Goal: Information Seeking & Learning: Learn about a topic

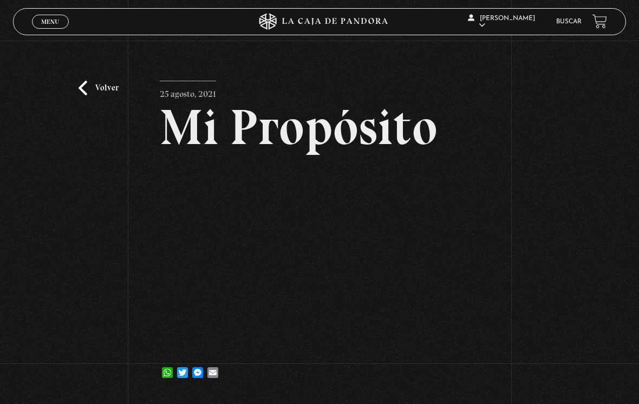
scroll to position [50, 0]
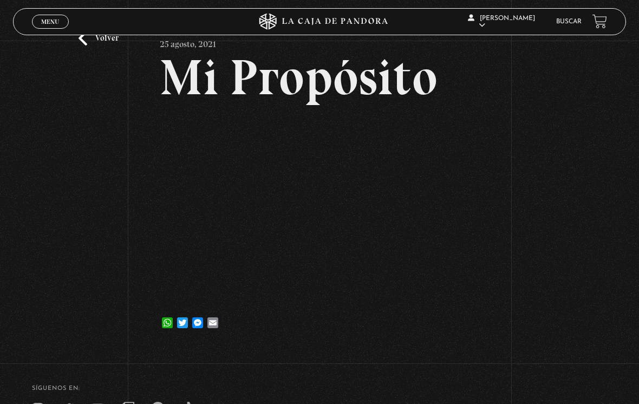
click at [567, 19] on link "Buscar" at bounding box center [568, 21] width 25 height 6
click at [561, 24] on link "Buscar" at bounding box center [568, 21] width 25 height 6
click at [562, 17] on li "Buscar" at bounding box center [568, 21] width 25 height 15
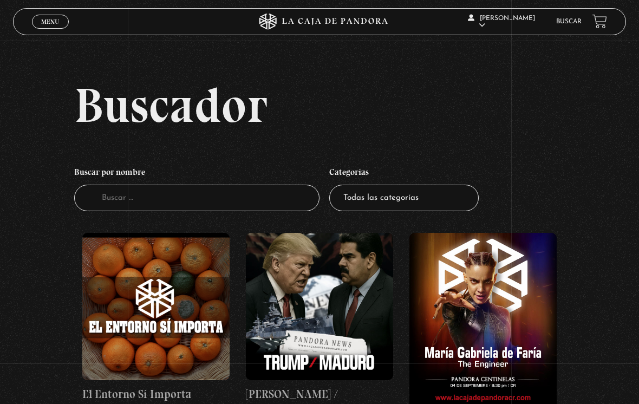
click at [376, 201] on select "Todas las categorías 11:11 Humanitario (1) Amo los [DATE] (3) Análisis de serie…" at bounding box center [403, 198] width 149 height 27
select select "1111-humanitario"
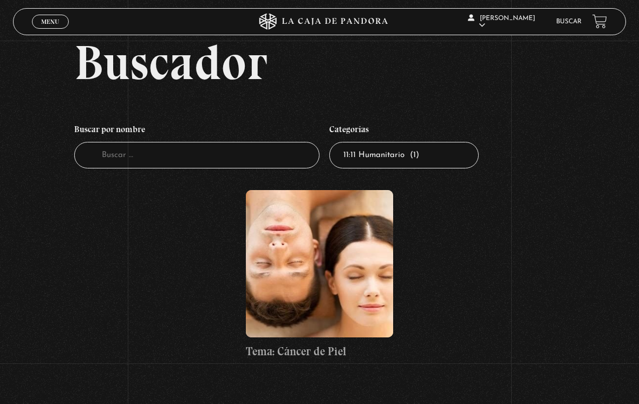
scroll to position [45, 0]
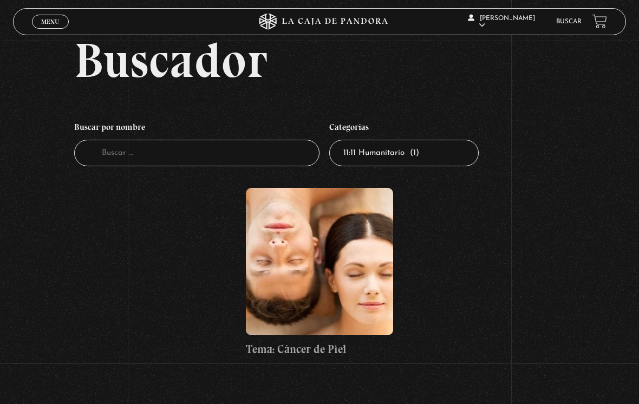
click at [364, 159] on select "Todas las categorías 11:11 Humanitario (1) Amo los [DATE] (3) Análisis de serie…" at bounding box center [403, 153] width 149 height 27
select select "vamos-a-leer-el-viernes"
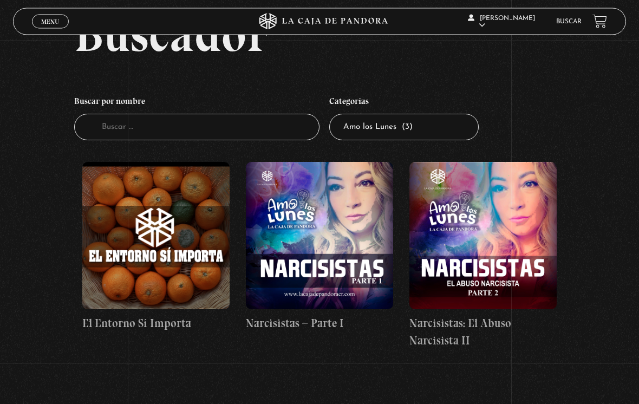
scroll to position [69, 0]
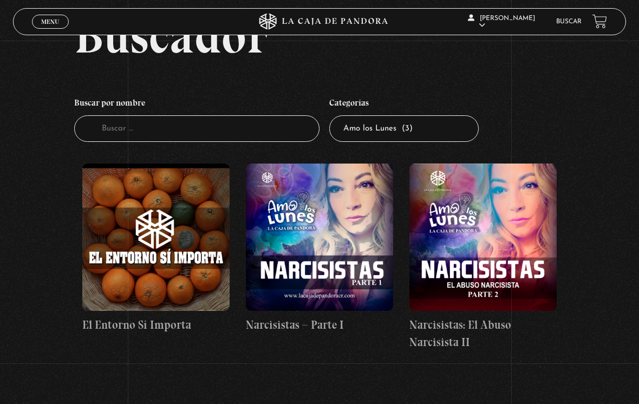
click at [386, 133] on select "Todas las categorías 11:11 Humanitario (1) Amo los [DATE] (3) Análisis de serie…" at bounding box center [403, 128] width 149 height 27
click at [49, 28] on span "Cerrar" at bounding box center [50, 32] width 25 height 8
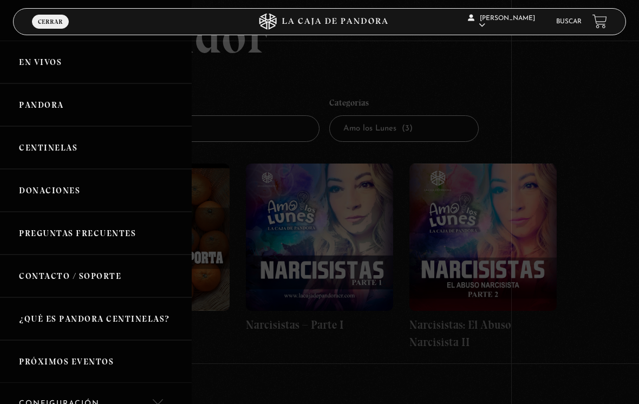
click at [28, 61] on link "En vivos" at bounding box center [96, 62] width 192 height 43
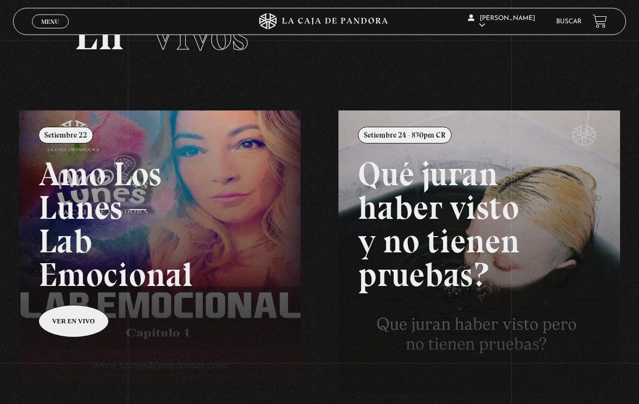
scroll to position [55, 0]
click at [61, 297] on link at bounding box center [338, 312] width 639 height 404
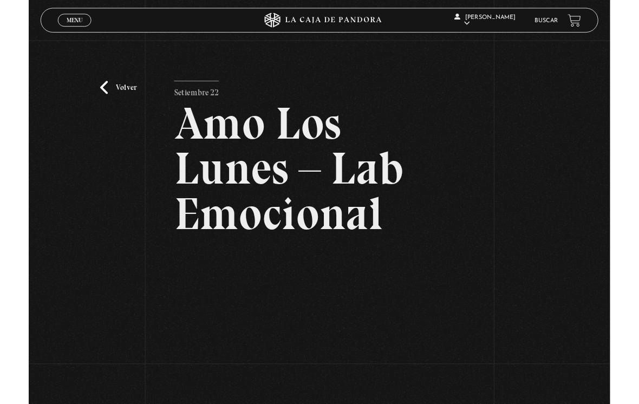
scroll to position [103, 0]
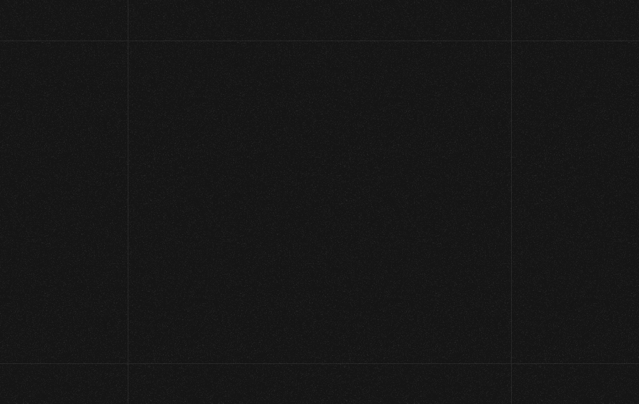
scroll to position [103, 0]
